Goal: Complete application form

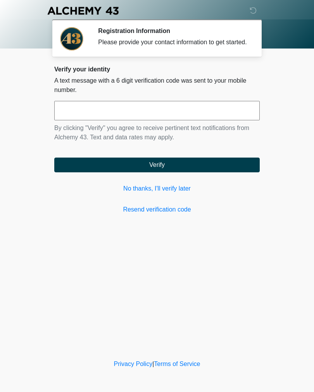
click at [175, 193] on link "No thanks, I'll verify later" at bounding box center [157, 188] width 206 height 9
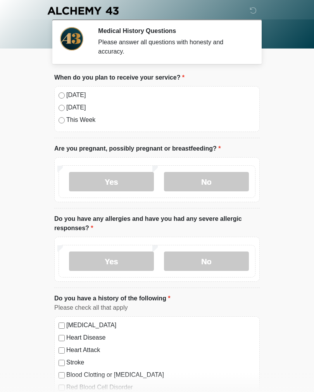
click at [233, 179] on label "No" at bounding box center [206, 181] width 85 height 19
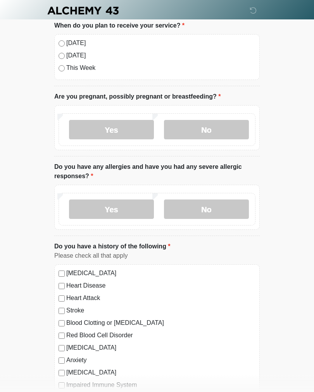
scroll to position [54, 0]
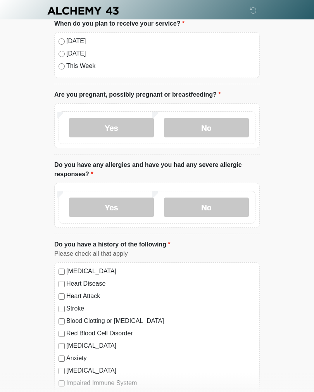
click at [229, 204] on label "No" at bounding box center [206, 207] width 85 height 19
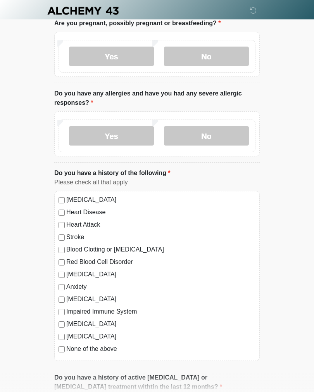
scroll to position [127, 0]
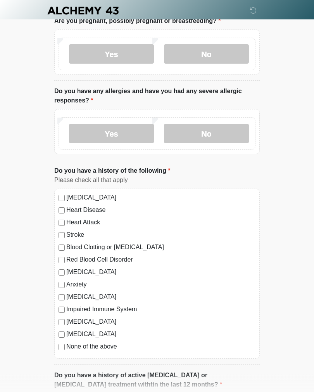
click at [124, 128] on label "Yes" at bounding box center [111, 133] width 85 height 19
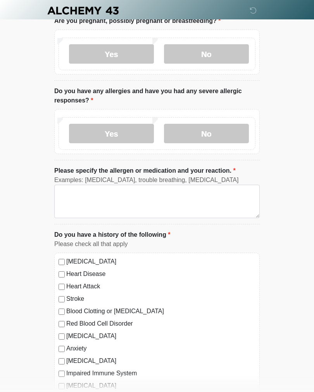
scroll to position [128, 0]
click at [239, 128] on label "No" at bounding box center [206, 133] width 85 height 19
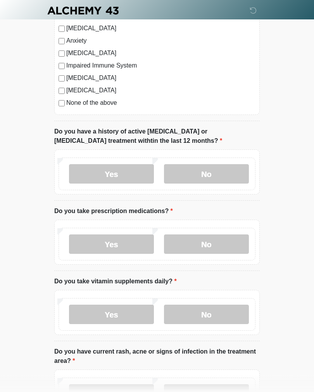
scroll to position [371, 0]
click at [228, 174] on label "No" at bounding box center [206, 173] width 85 height 19
click at [228, 253] on label "No" at bounding box center [206, 243] width 85 height 19
click at [131, 313] on label "Yes" at bounding box center [111, 314] width 85 height 19
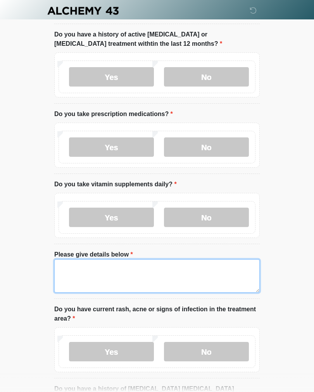
click at [208, 272] on textarea "Please give details below" at bounding box center [157, 275] width 206 height 33
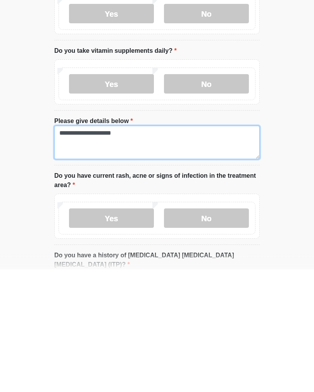
type textarea "**********"
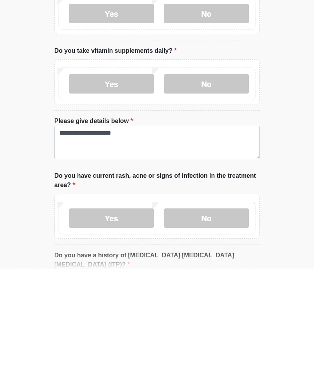
click at [237, 331] on label "No" at bounding box center [206, 340] width 85 height 19
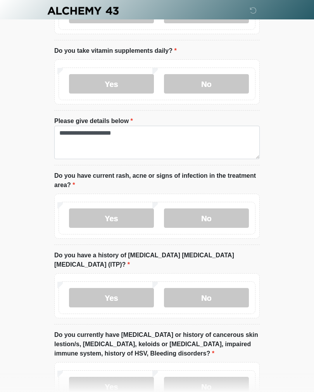
click at [231, 288] on label "No" at bounding box center [206, 297] width 85 height 19
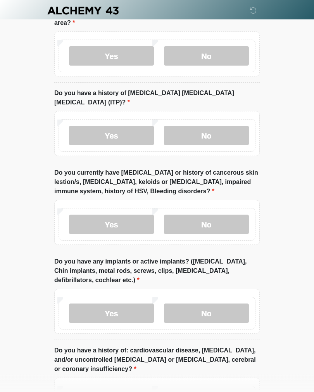
scroll to position [764, 0]
click at [224, 215] on label "No" at bounding box center [206, 224] width 85 height 19
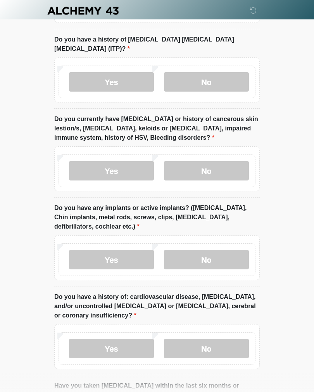
scroll to position [825, 0]
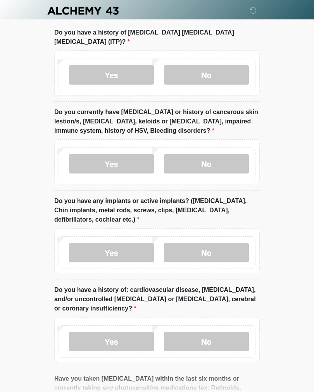
click at [238, 243] on label "No" at bounding box center [206, 252] width 85 height 19
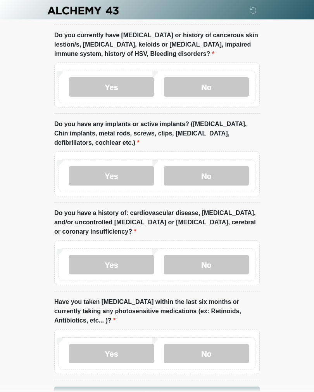
scroll to position [901, 0]
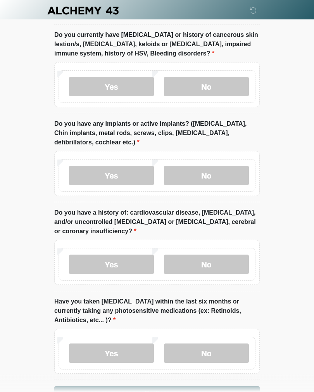
click at [234, 255] on label "No" at bounding box center [206, 264] width 85 height 19
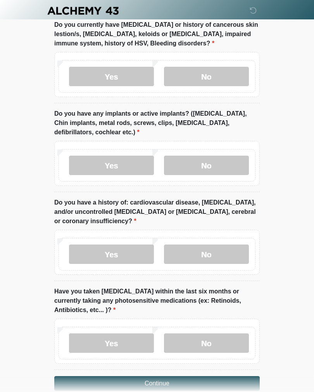
scroll to position [929, 0]
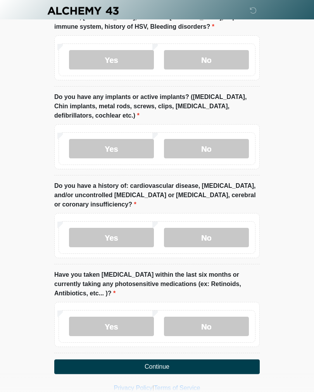
click at [227, 319] on label "No" at bounding box center [206, 326] width 85 height 19
click at [238, 359] on button "Continue" at bounding box center [157, 366] width 206 height 15
click at [225, 359] on button "Continue" at bounding box center [157, 366] width 206 height 15
click at [202, 359] on button "Continue" at bounding box center [157, 366] width 206 height 15
click at [241, 359] on button "Continue" at bounding box center [157, 366] width 206 height 15
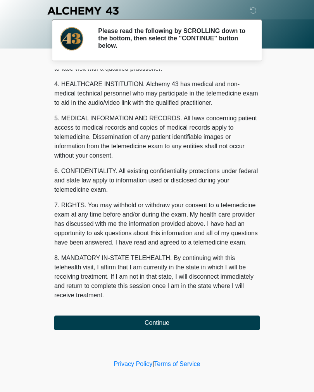
scroll to position [213, 0]
click at [233, 323] on button "Continue" at bounding box center [157, 323] width 206 height 15
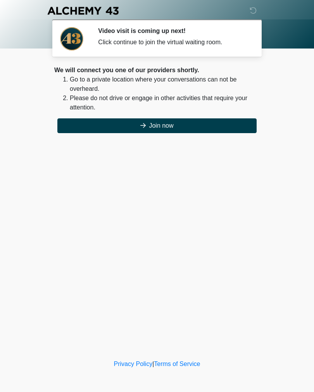
click at [241, 130] on button "Join now" at bounding box center [156, 125] width 199 height 15
